Goal: Communication & Community: Answer question/provide support

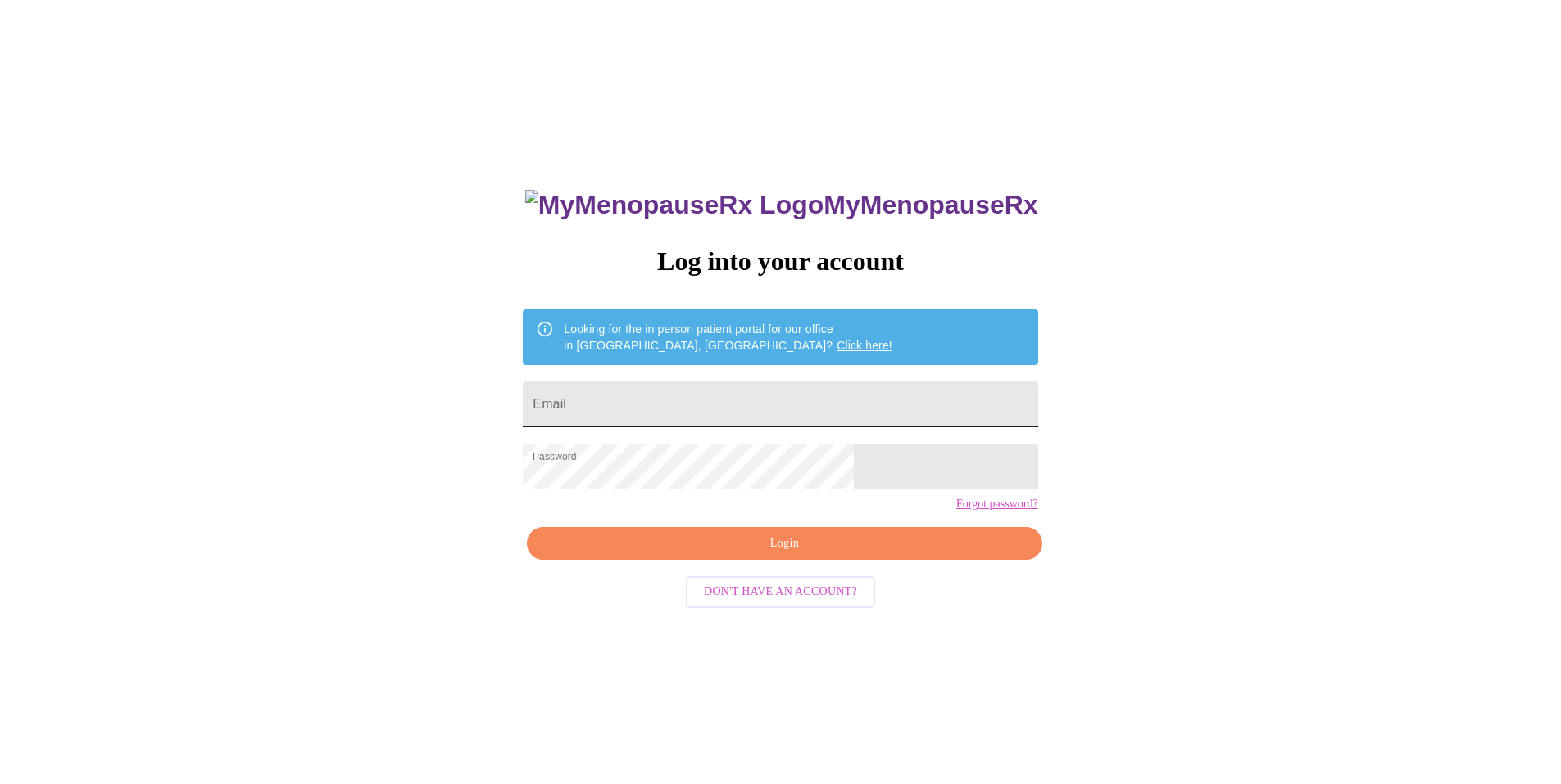
click at [727, 388] on input "Email" at bounding box center [780, 404] width 514 height 45
type input "kimdpro@gmail.com"
click at [770, 555] on span "Login" at bounding box center [784, 544] width 477 height 21
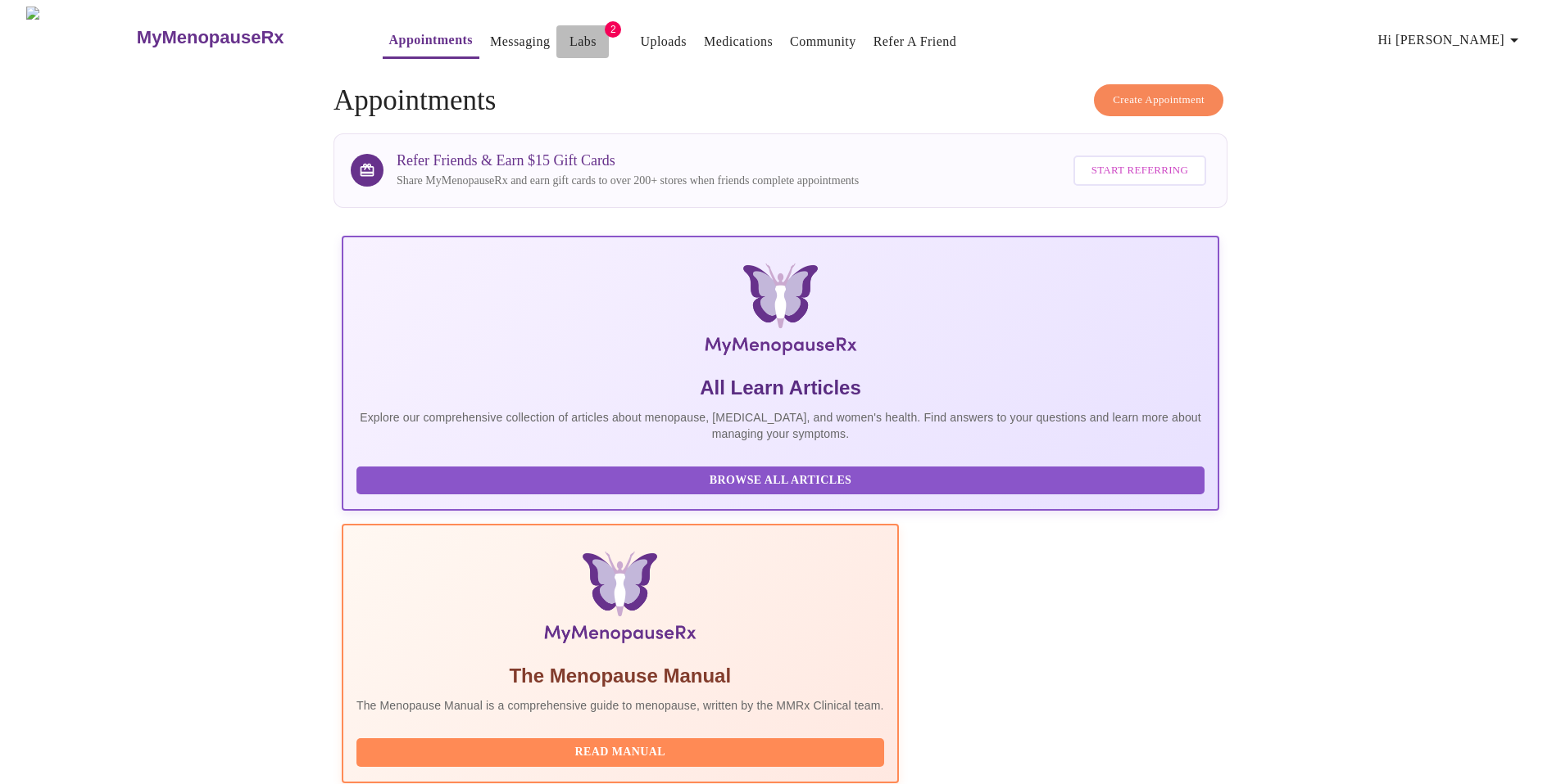
click at [570, 34] on link "Labs" at bounding box center [583, 42] width 27 height 23
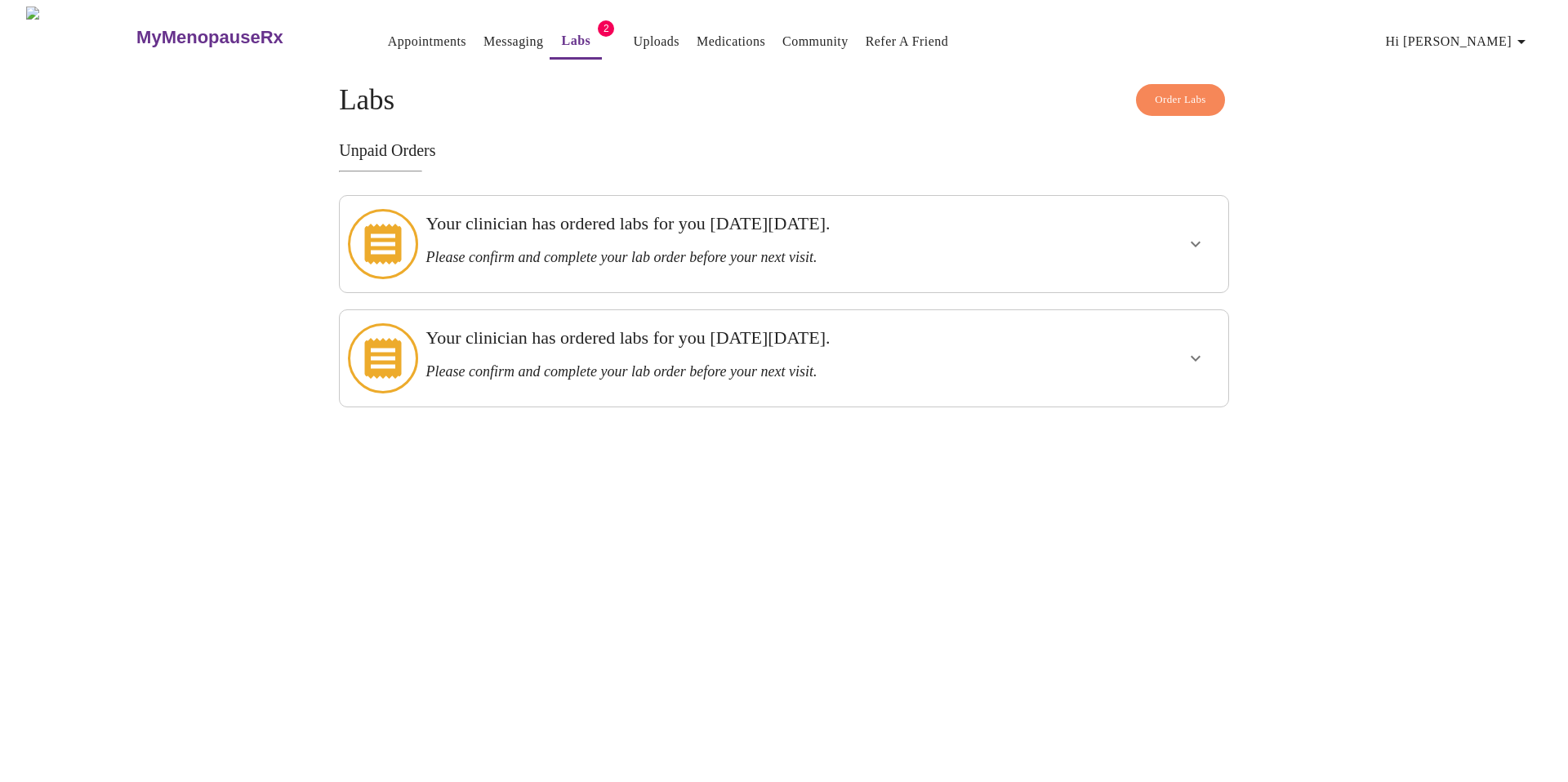
click at [696, 33] on link "Medications" at bounding box center [731, 41] width 69 height 23
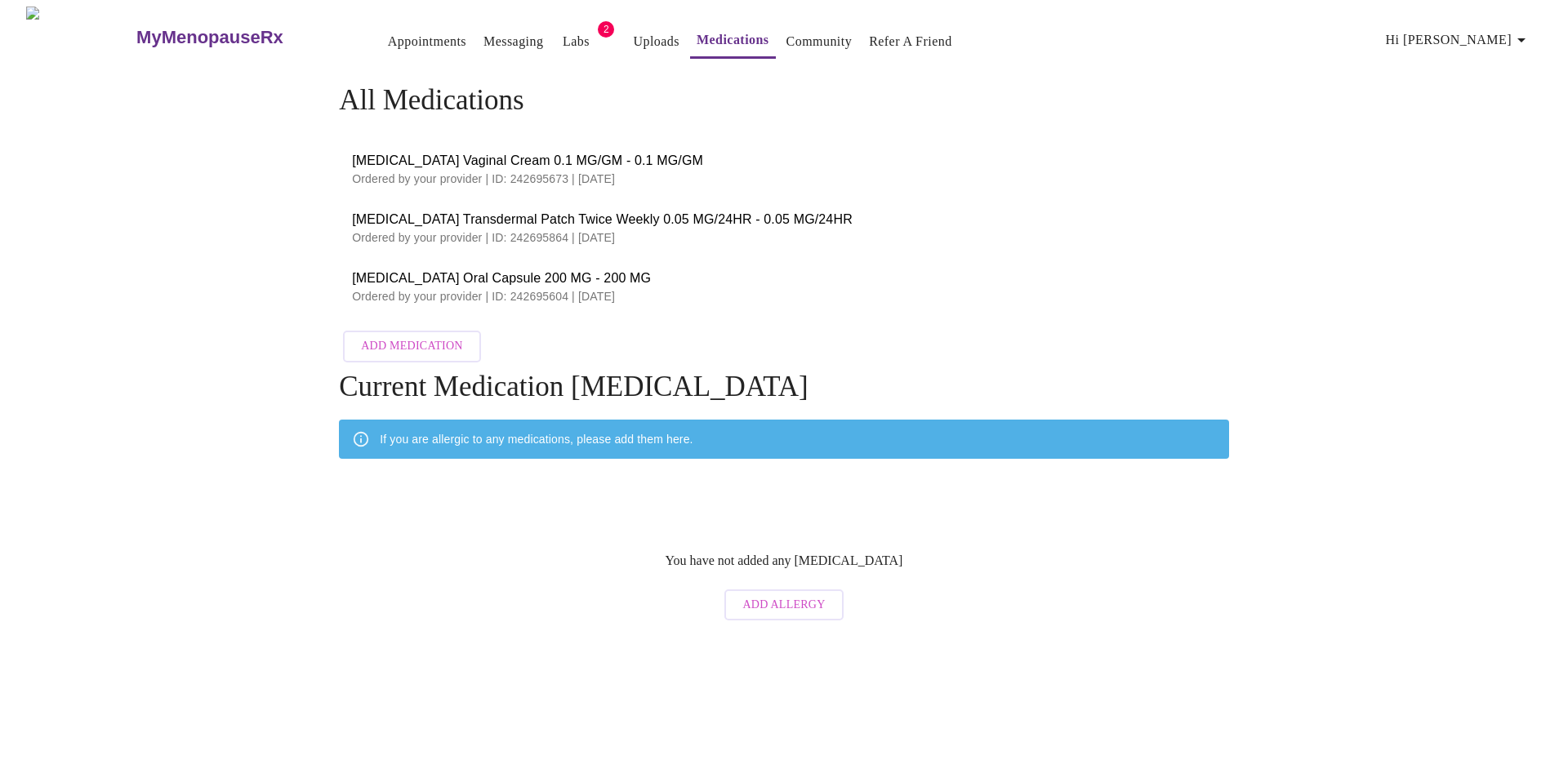
click at [388, 36] on link "Appointments" at bounding box center [427, 41] width 79 height 23
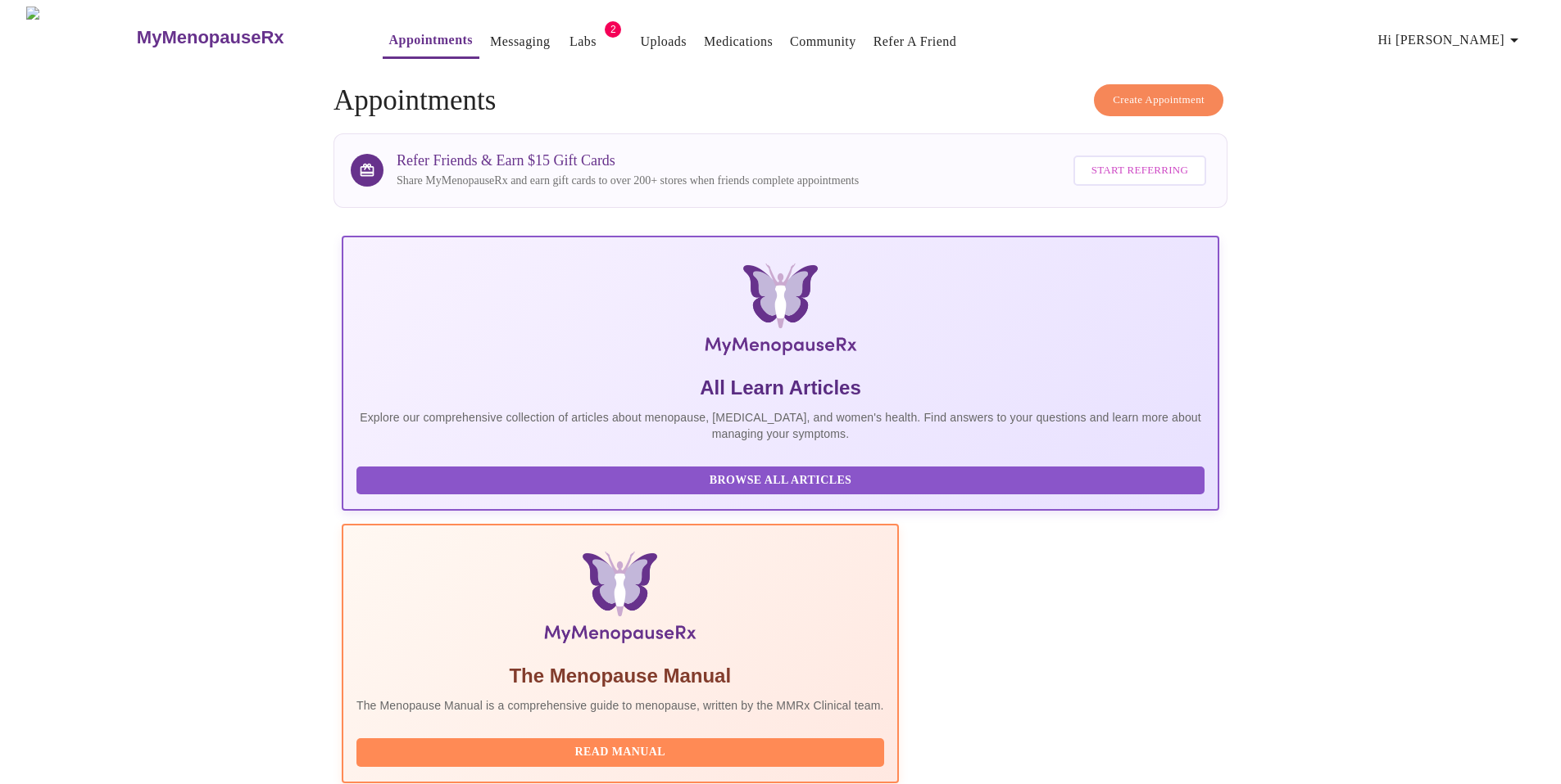
click at [490, 39] on link "Messaging" at bounding box center [519, 42] width 59 height 23
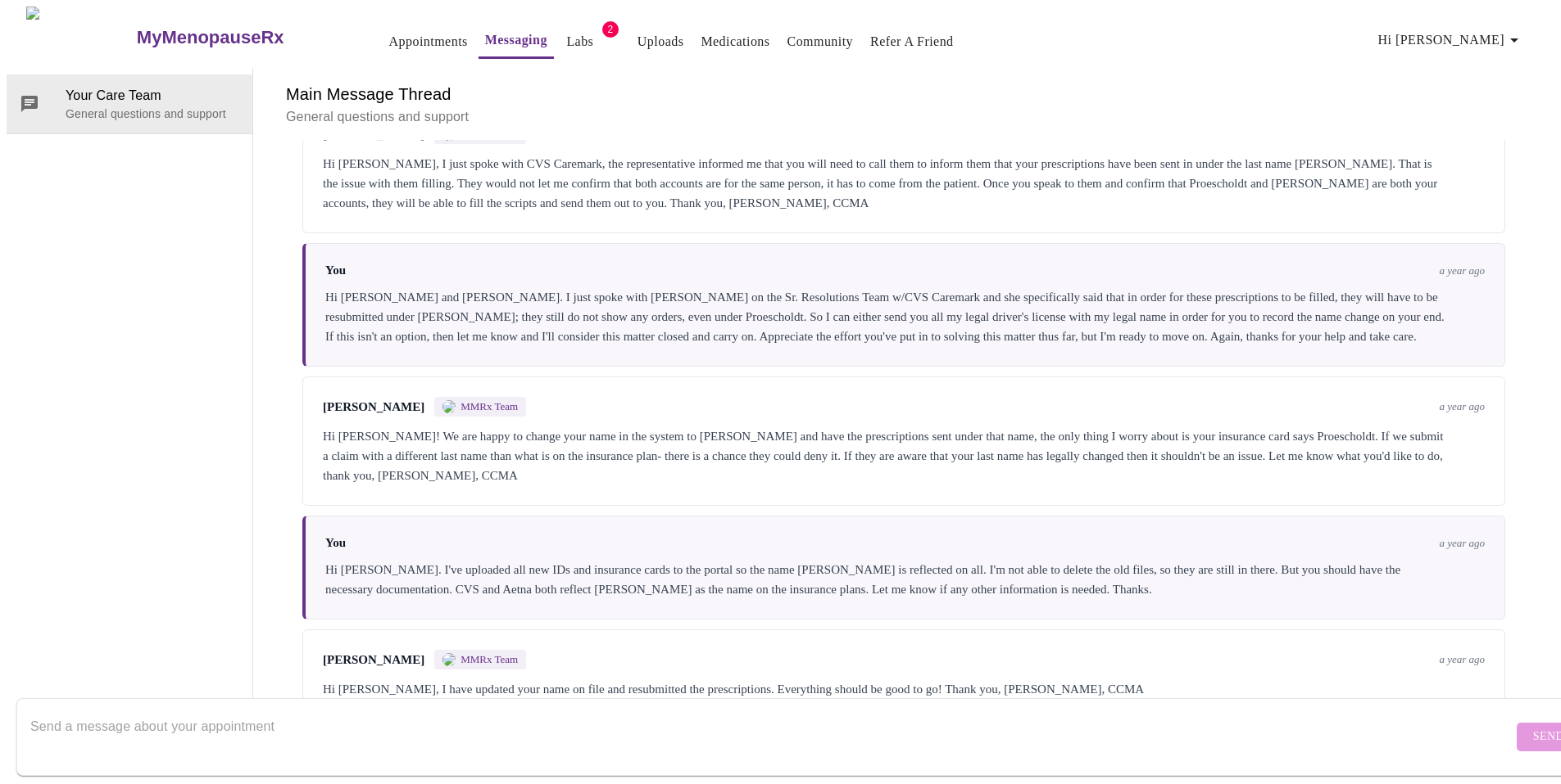
scroll to position [2025, 0]
